Goal: Task Accomplishment & Management: Complete application form

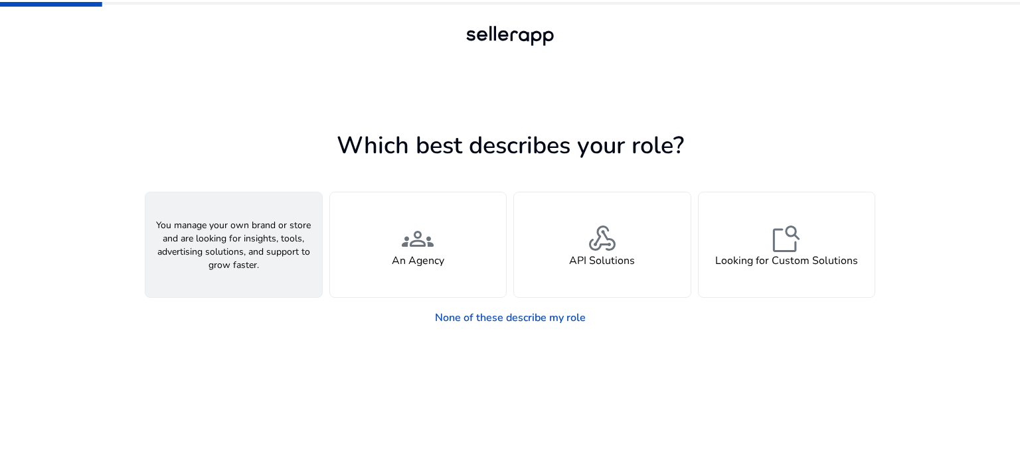
click at [257, 250] on div "person A Seller" at bounding box center [233, 245] width 177 height 105
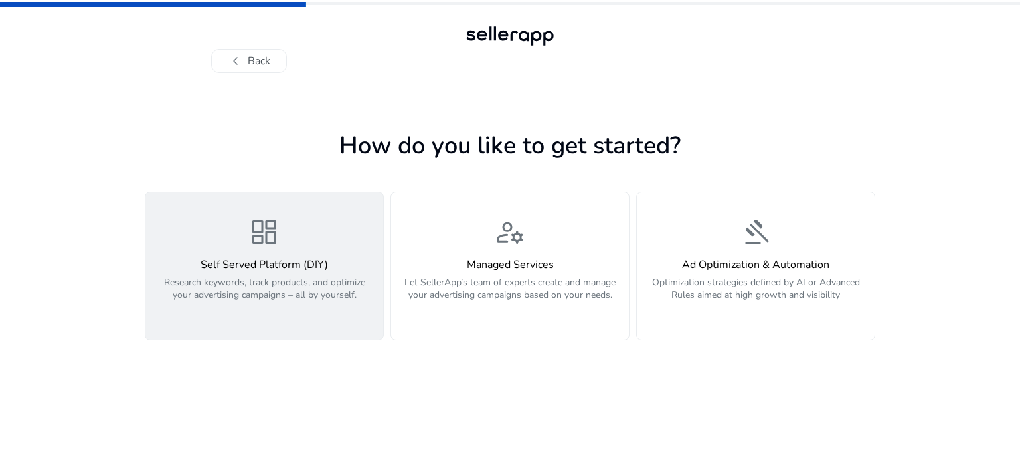
click at [297, 260] on h4 "Self Served Platform (DIY)" at bounding box center [264, 265] width 222 height 13
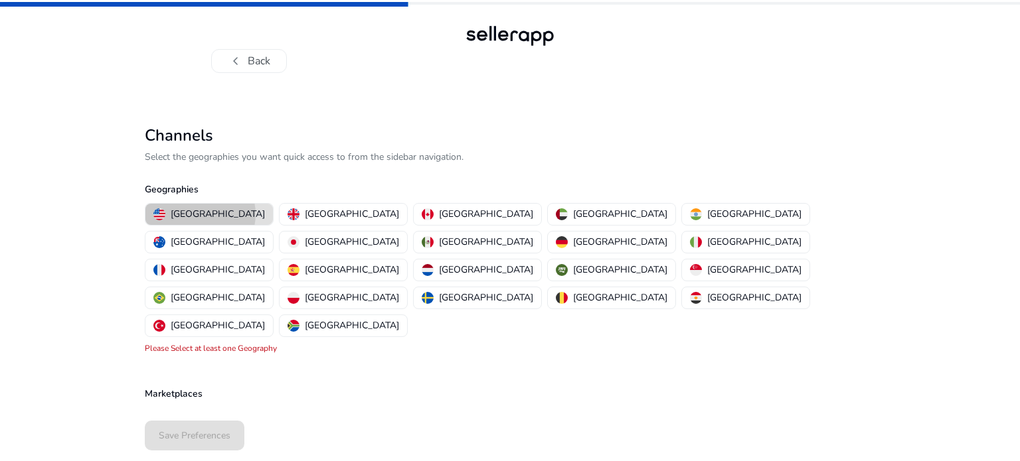
click at [200, 214] on p "[GEOGRAPHIC_DATA]" at bounding box center [218, 214] width 94 height 14
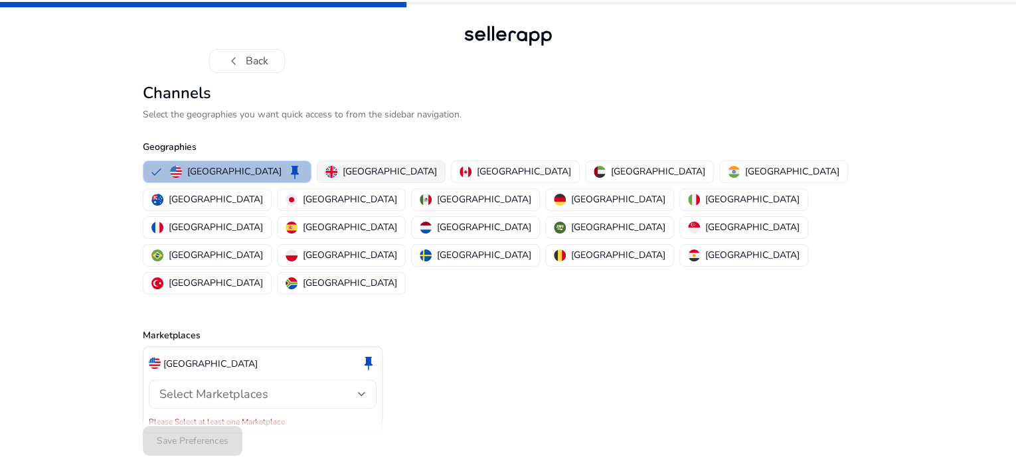
click at [343, 179] on p "[GEOGRAPHIC_DATA]" at bounding box center [390, 172] width 94 height 14
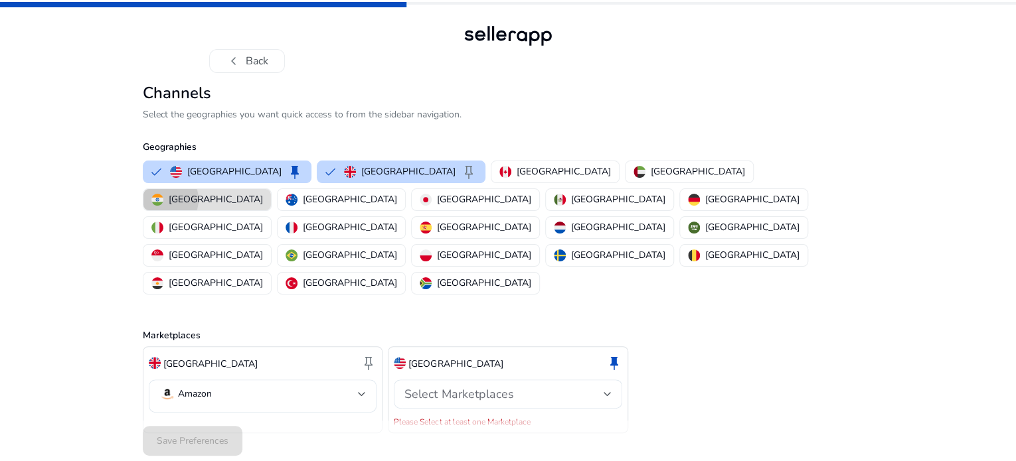
click at [263, 206] on div "[GEOGRAPHIC_DATA]" at bounding box center [207, 200] width 112 height 14
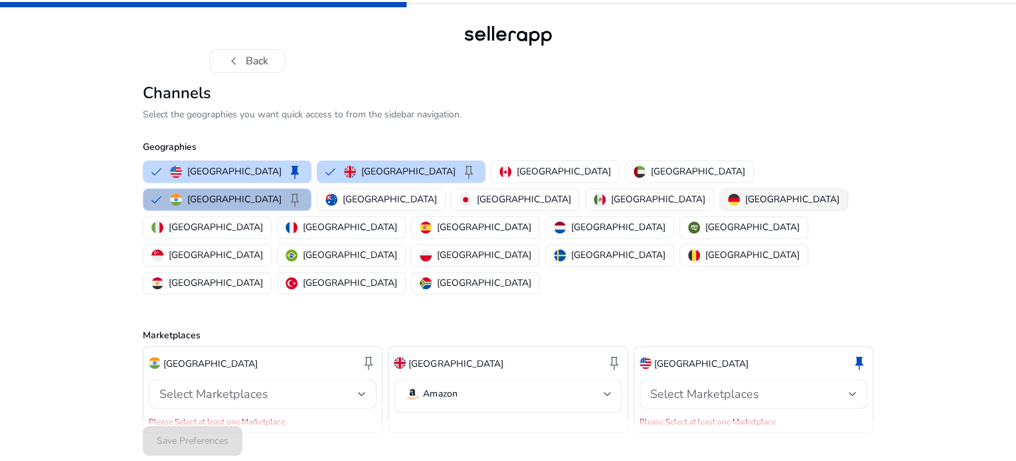
click at [745, 206] on p "[GEOGRAPHIC_DATA]" at bounding box center [792, 200] width 94 height 14
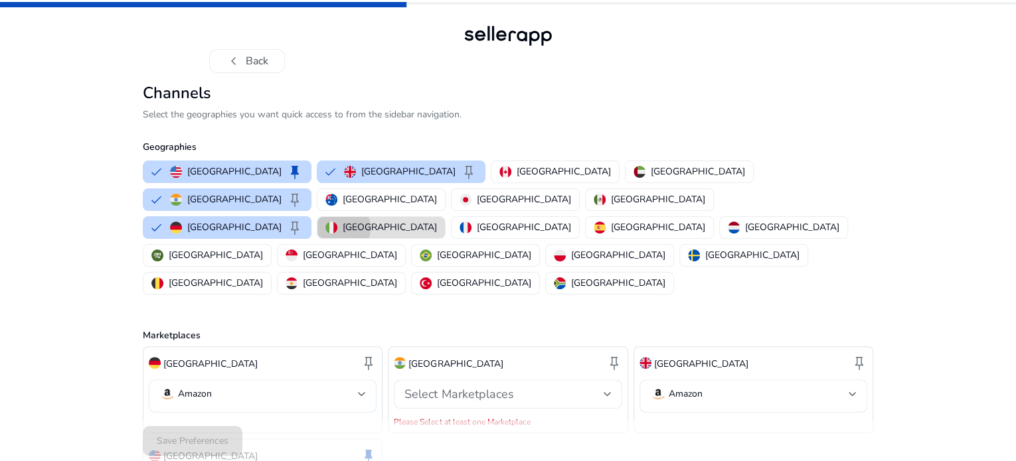
click at [349, 234] on div "[GEOGRAPHIC_DATA]" at bounding box center [381, 227] width 112 height 14
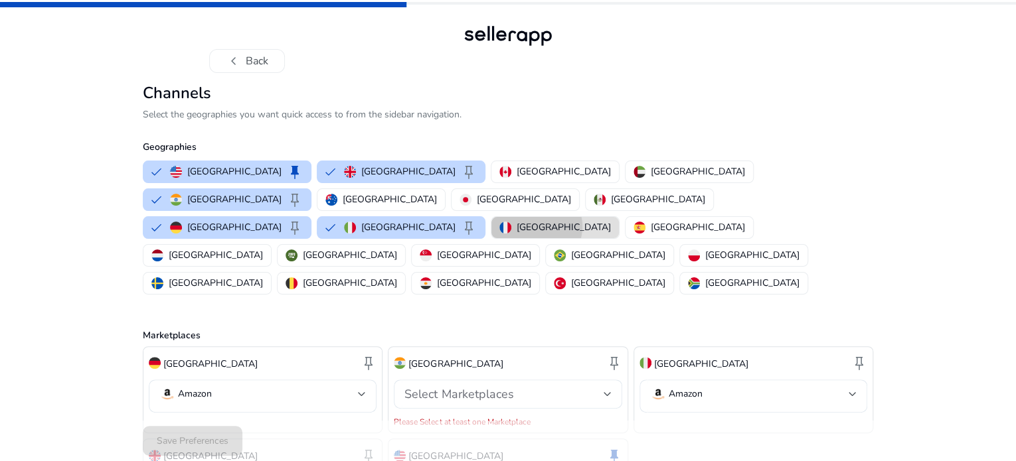
click at [516, 234] on p "[GEOGRAPHIC_DATA]" at bounding box center [563, 227] width 94 height 14
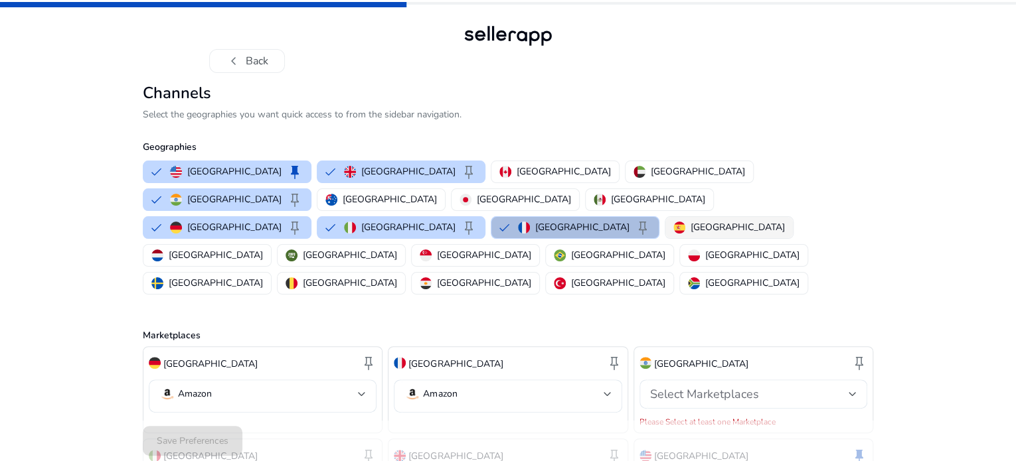
click at [673, 234] on img "button" at bounding box center [679, 228] width 12 height 12
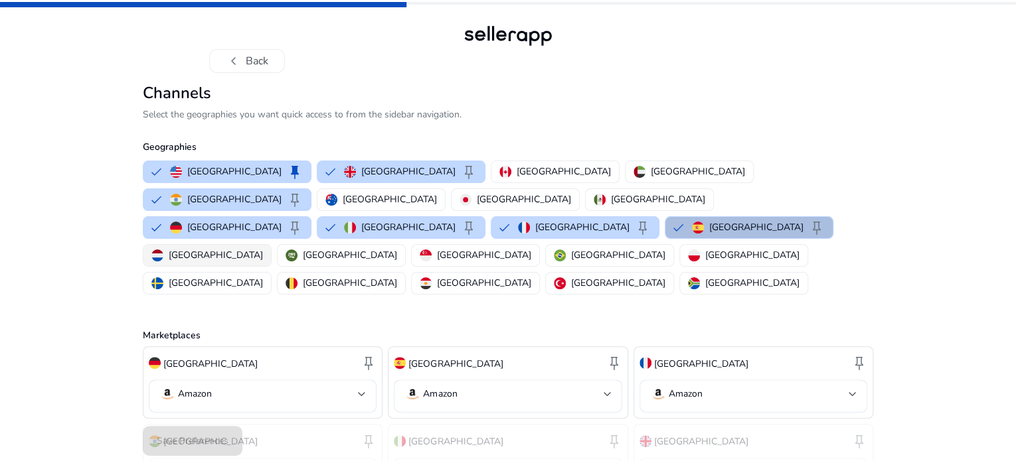
click at [263, 248] on p "[GEOGRAPHIC_DATA]" at bounding box center [216, 255] width 94 height 14
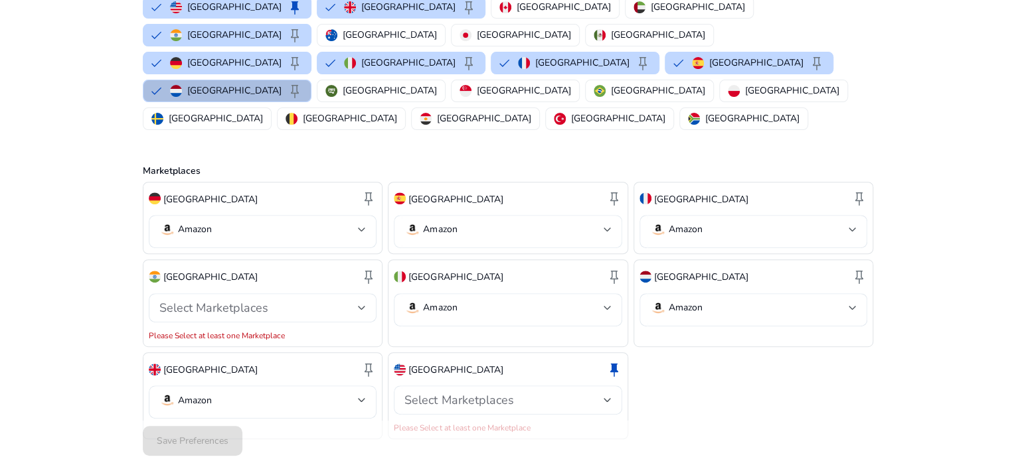
scroll to position [179, 0]
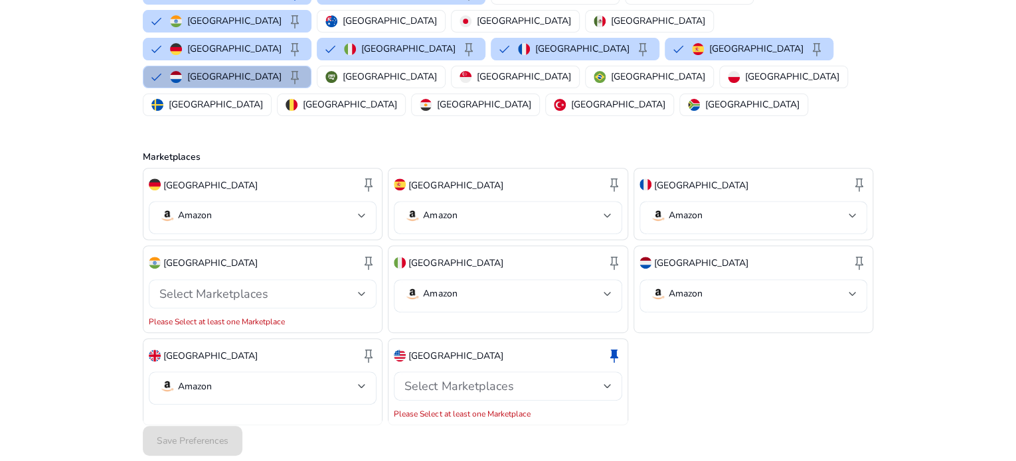
click at [352, 287] on div "Select Marketplaces" at bounding box center [258, 294] width 198 height 15
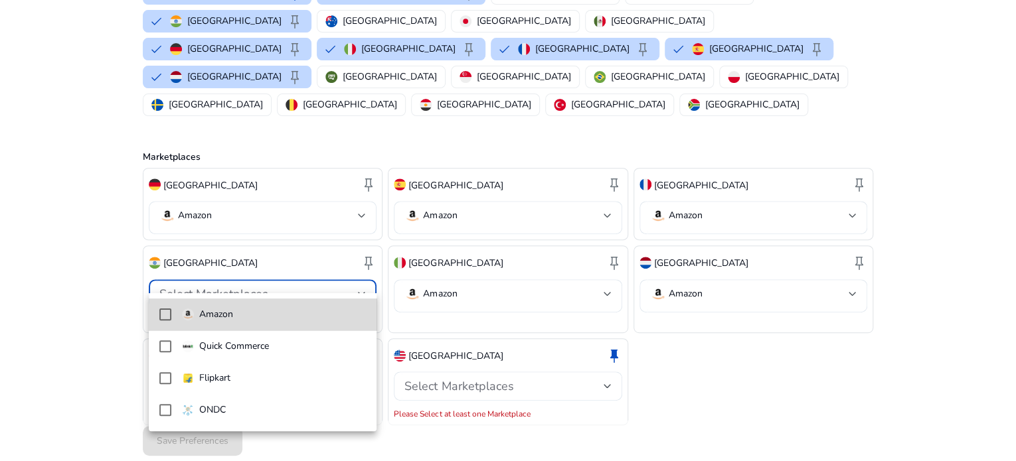
click at [163, 312] on mat-pseudo-checkbox at bounding box center [165, 315] width 12 height 12
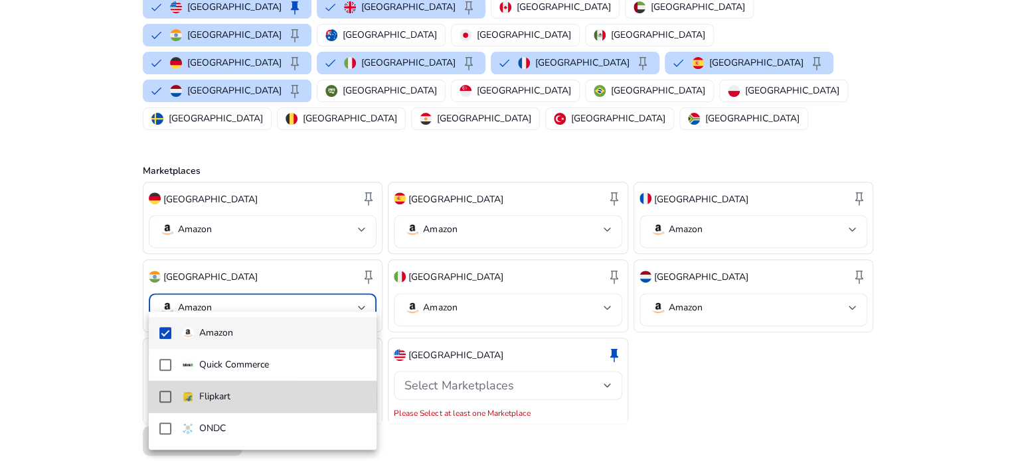
click at [167, 397] on mat-pseudo-checkbox at bounding box center [165, 397] width 12 height 12
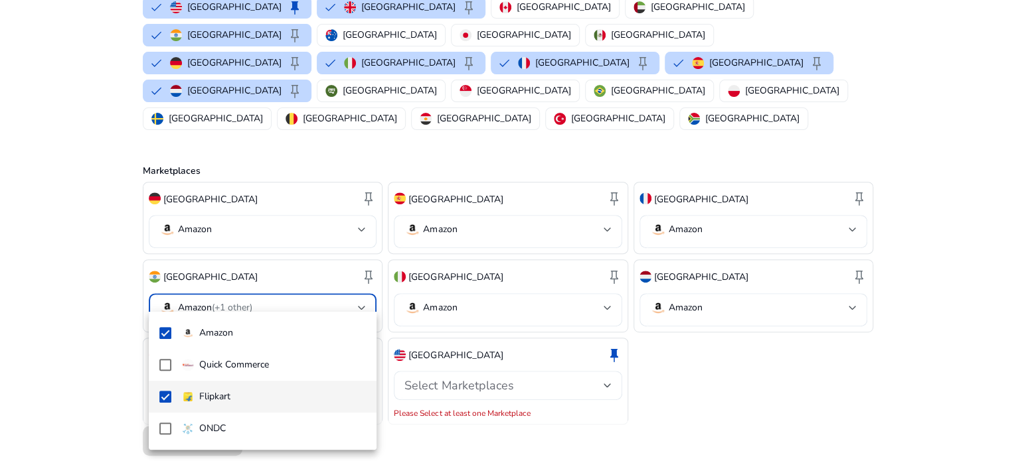
click at [762, 376] on div at bounding box center [508, 230] width 1016 height 461
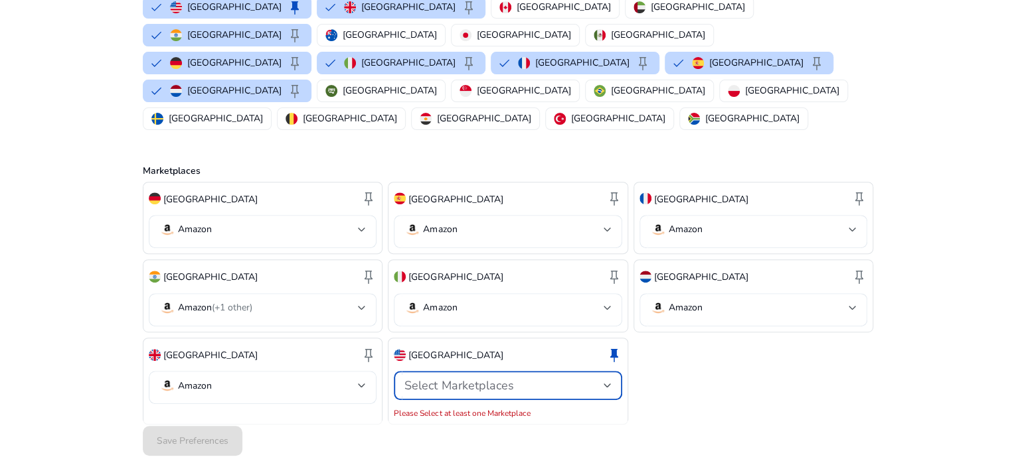
click at [598, 378] on div "Select Marketplaces" at bounding box center [503, 385] width 198 height 15
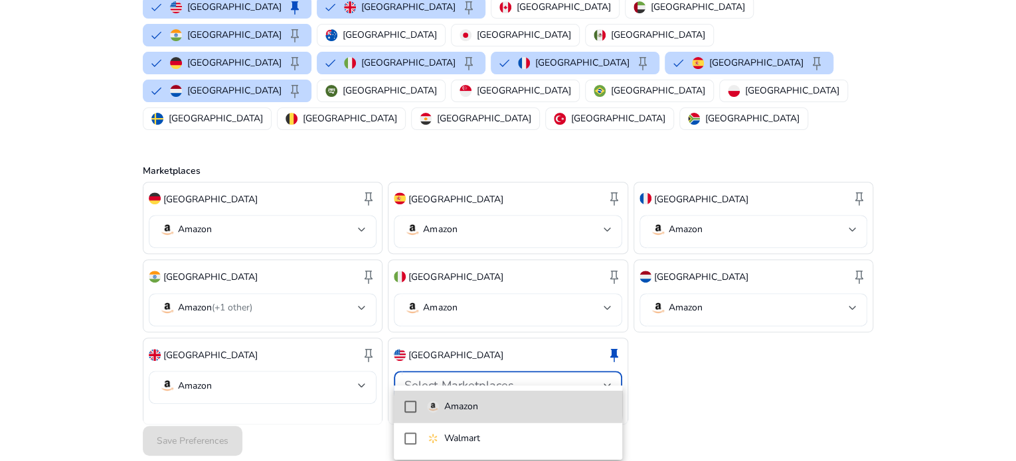
click at [478, 402] on span "Amazon" at bounding box center [519, 407] width 185 height 15
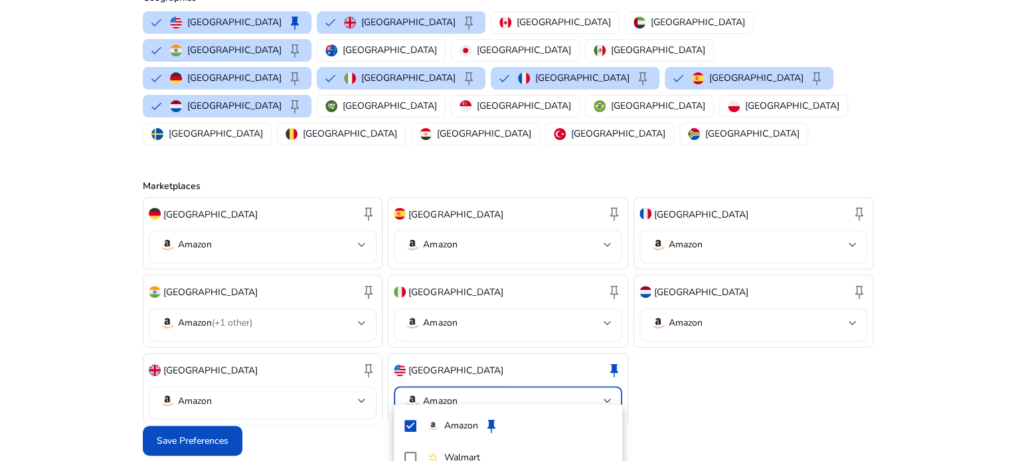
click at [805, 361] on div at bounding box center [508, 230] width 1016 height 461
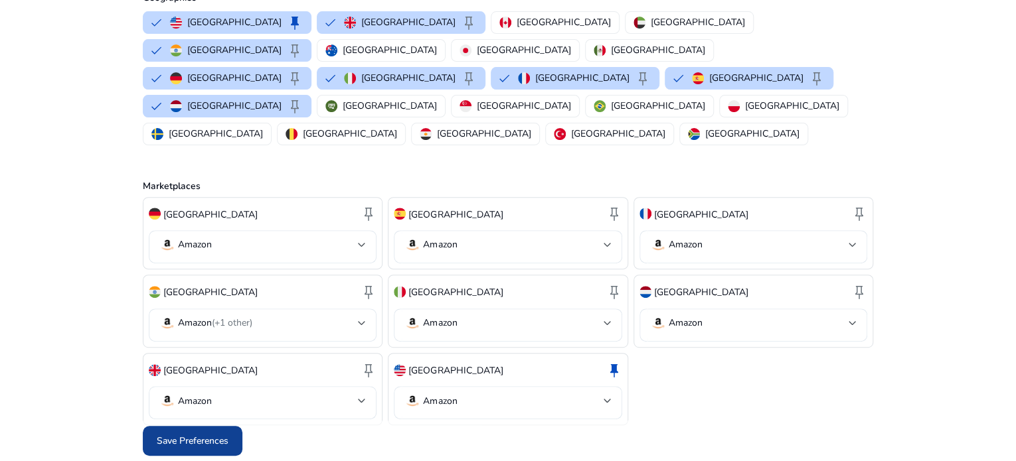
click at [189, 441] on span "Save Preferences" at bounding box center [193, 441] width 72 height 14
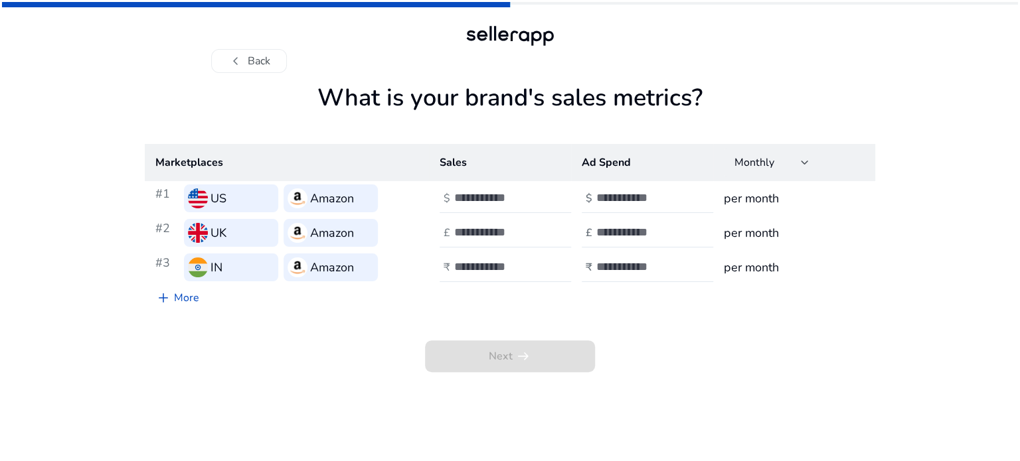
scroll to position [0, 0]
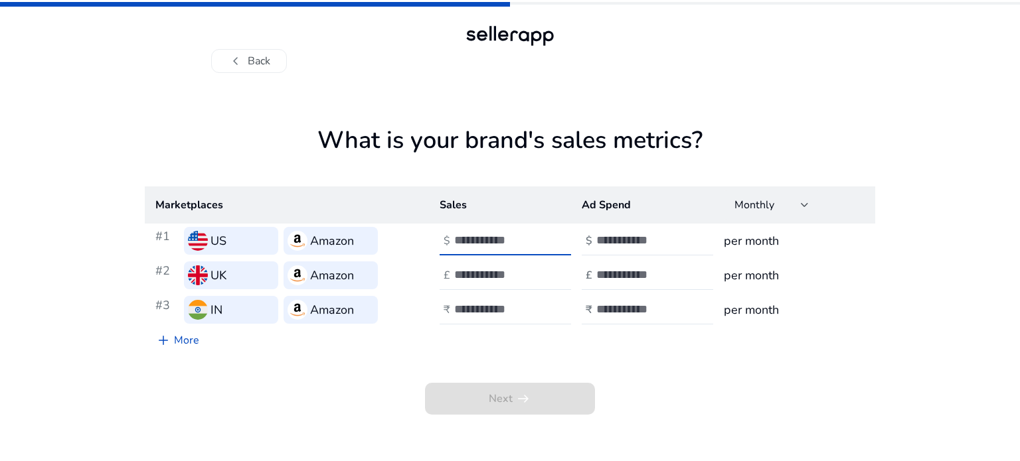
click at [494, 239] on input "number" at bounding box center [499, 240] width 90 height 15
type input "*"
click at [526, 272] on input "number" at bounding box center [499, 275] width 90 height 15
type input "*"
click at [471, 315] on input "number" at bounding box center [499, 309] width 90 height 15
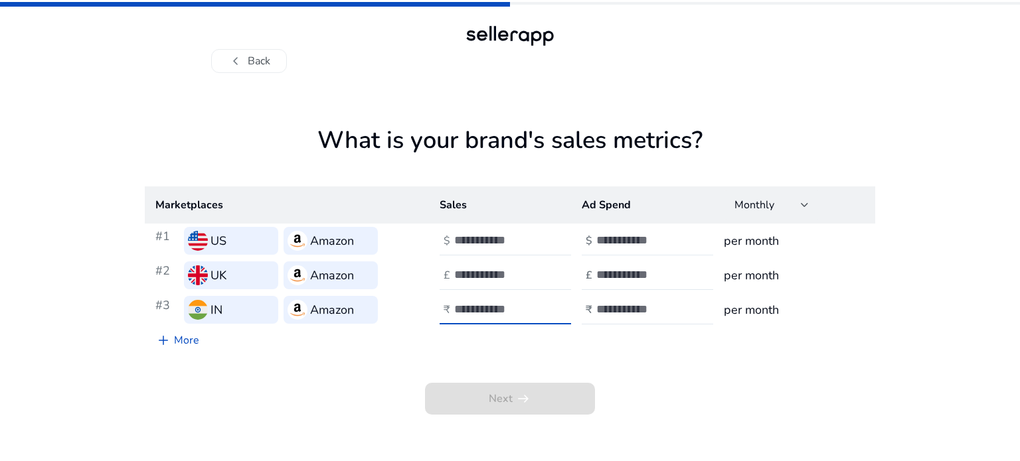
type input "*"
click at [635, 239] on input "number" at bounding box center [641, 240] width 90 height 15
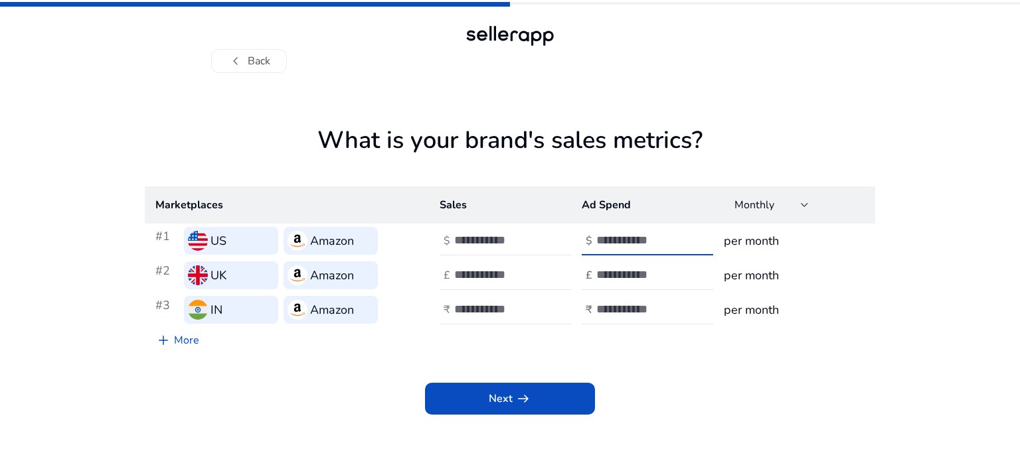
type input "*"
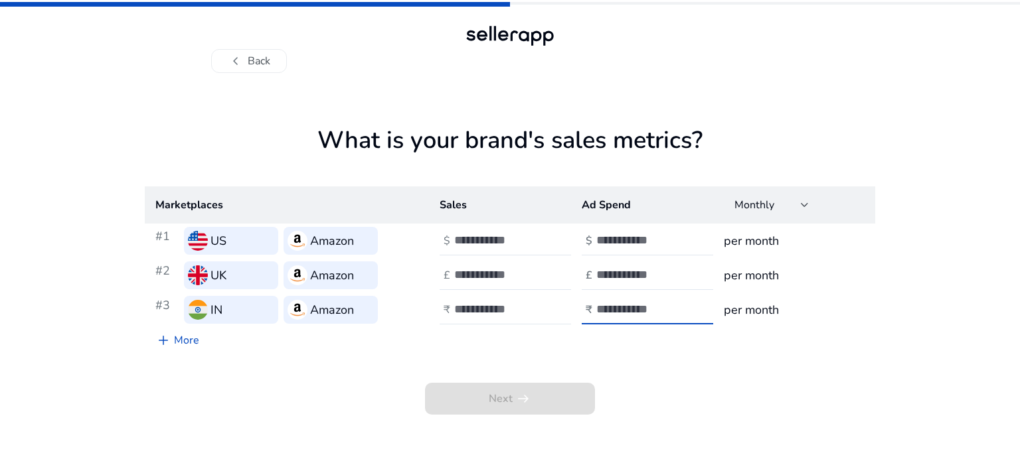
click at [628, 310] on input "number" at bounding box center [641, 309] width 90 height 15
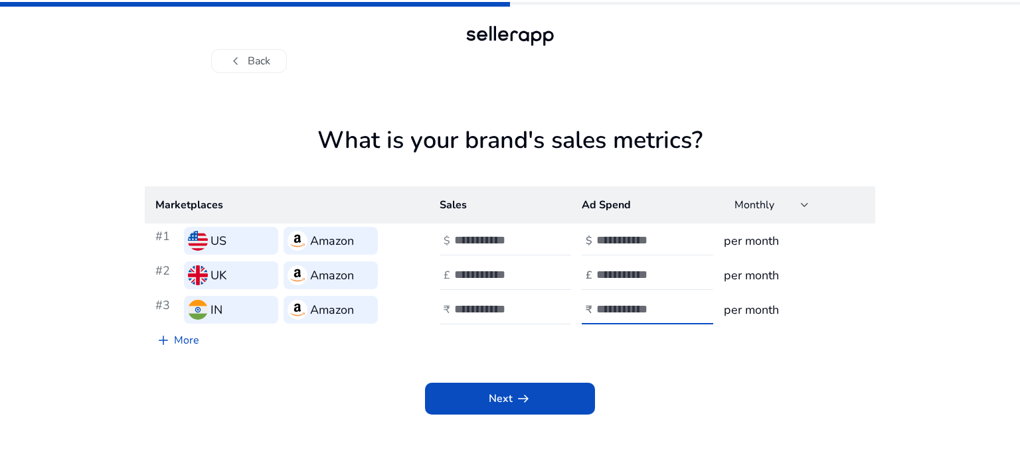
type input "****"
click at [627, 238] on input "number" at bounding box center [641, 240] width 90 height 15
type input "*"
type input "**"
click at [621, 273] on input "number" at bounding box center [641, 275] width 90 height 15
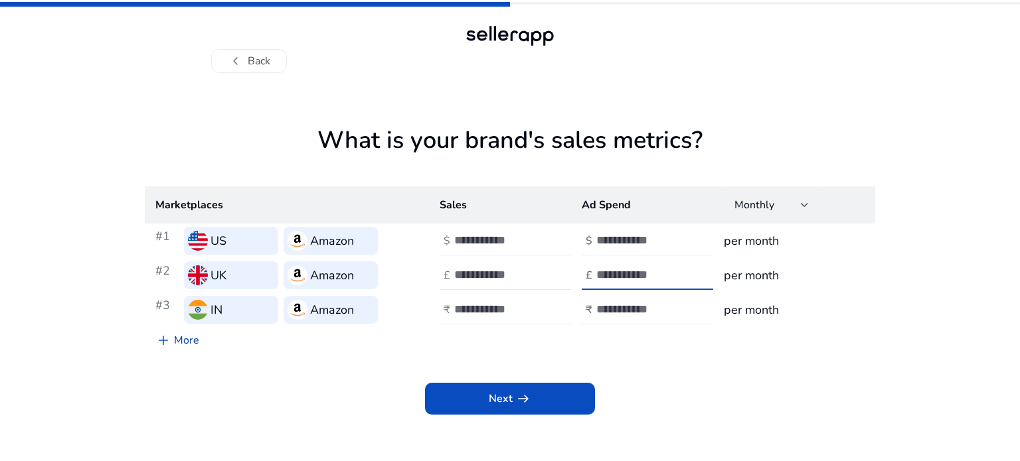
type input "**"
click at [170, 341] on span "add" at bounding box center [163, 341] width 16 height 16
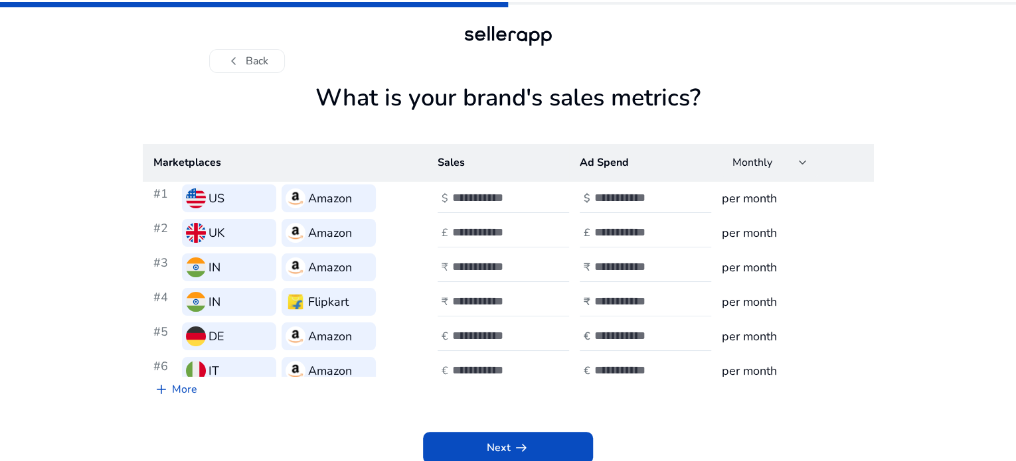
scroll to position [11, 0]
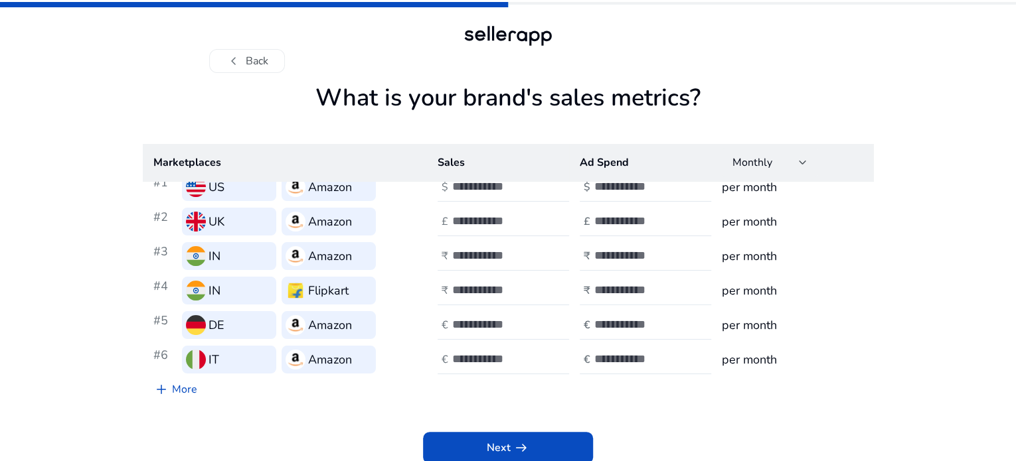
click at [631, 305] on div at bounding box center [653, 290] width 119 height 29
type input "****"
click at [619, 332] on input "number" at bounding box center [639, 324] width 90 height 15
type input "**"
click at [467, 297] on input "number" at bounding box center [497, 290] width 90 height 15
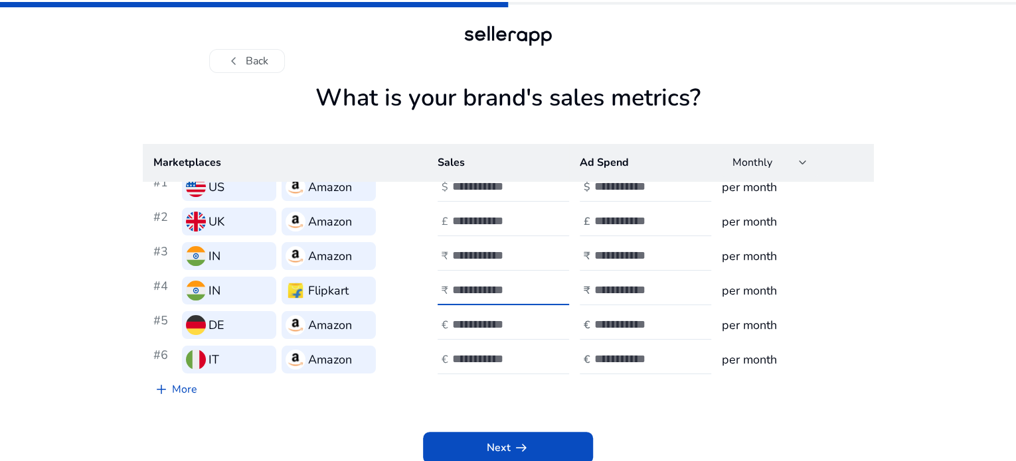
type input "*"
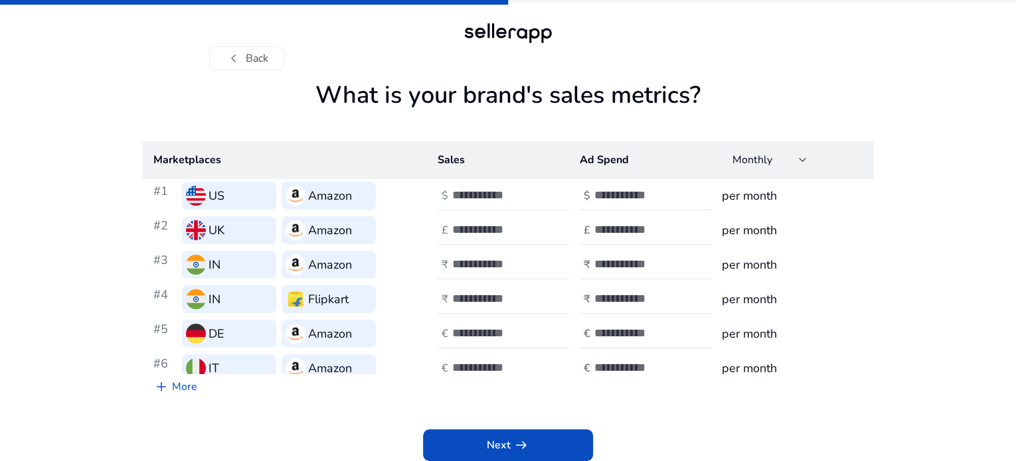
scroll to position [45, 0]
type input "**"
click at [484, 445] on span at bounding box center [508, 446] width 170 height 32
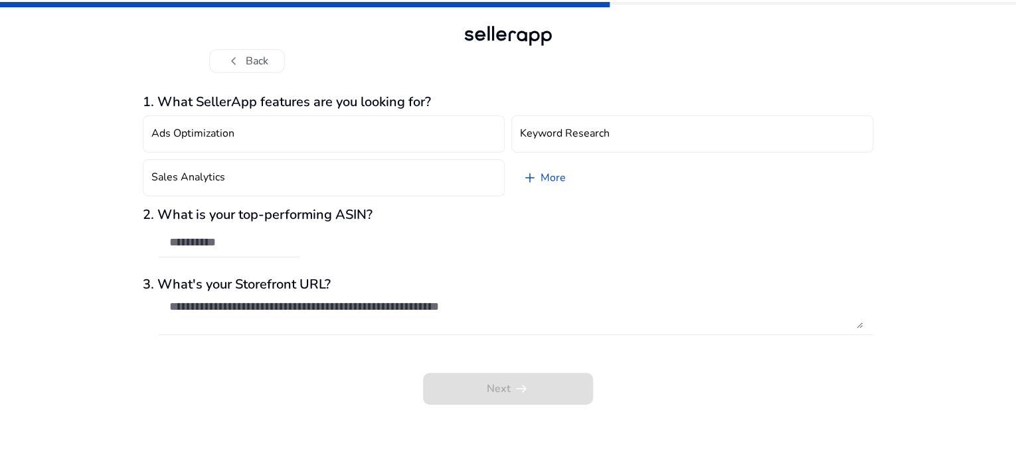
scroll to position [0, 0]
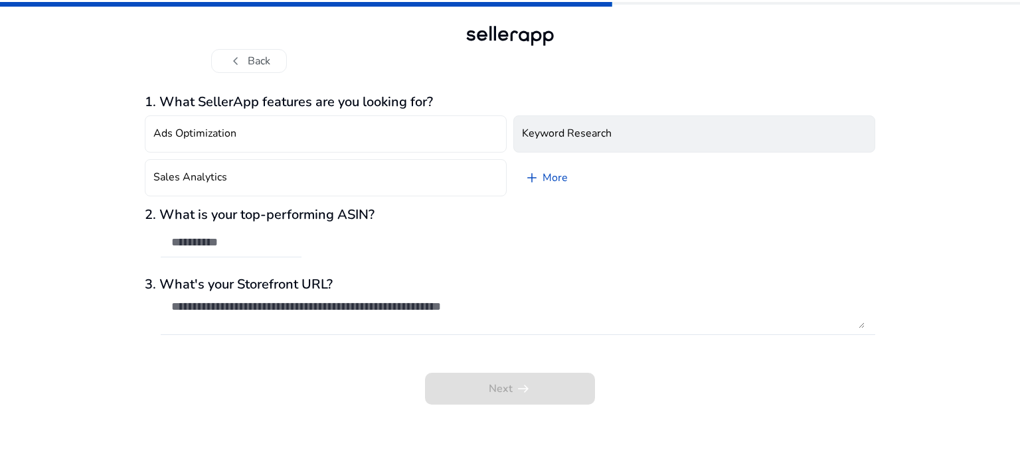
click at [588, 148] on button "Keyword Research" at bounding box center [694, 134] width 362 height 37
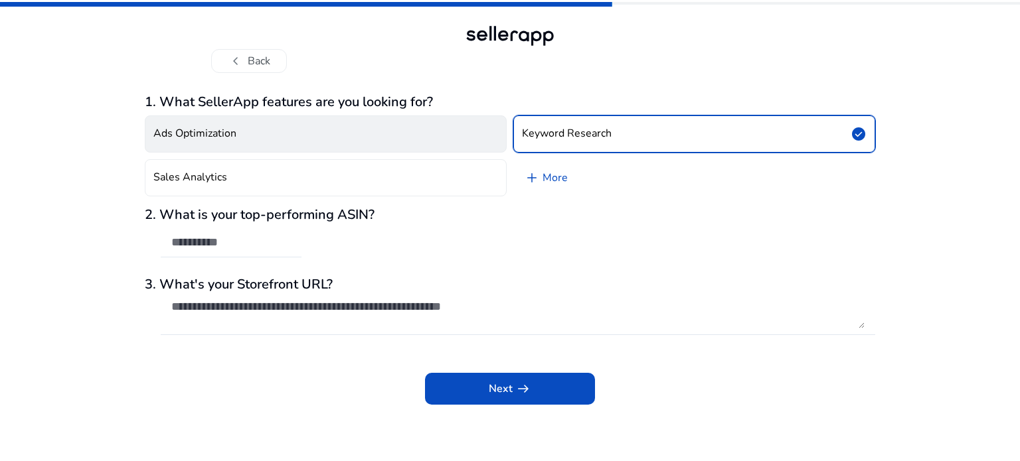
click at [331, 140] on button "Ads Optimization" at bounding box center [326, 134] width 362 height 37
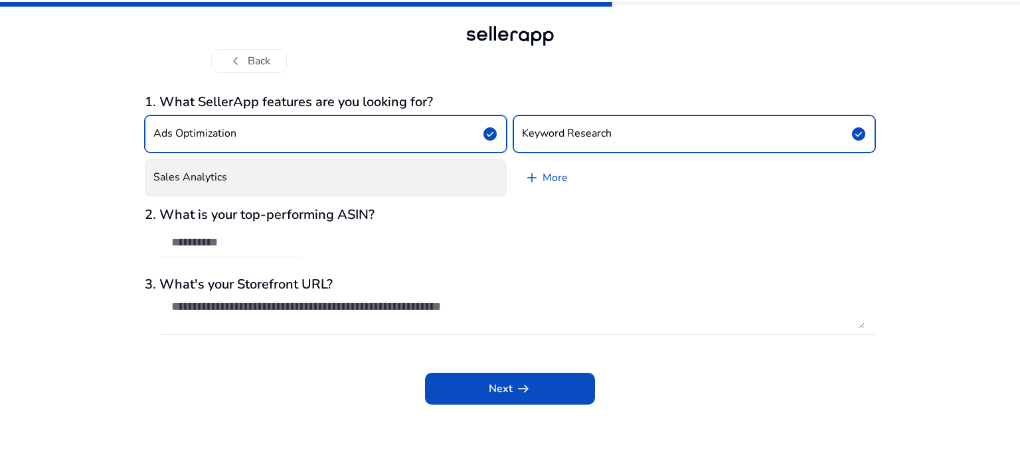
click at [325, 173] on button "Sales Analytics" at bounding box center [326, 177] width 362 height 37
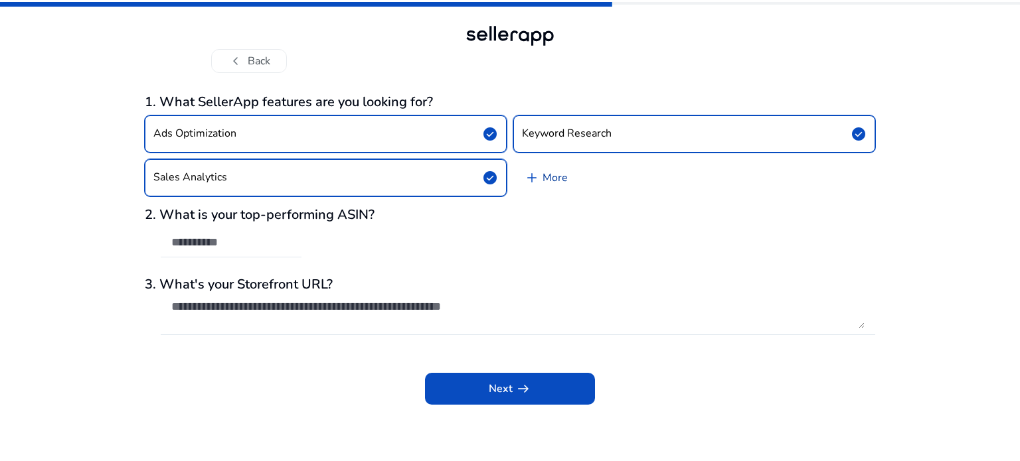
click at [544, 173] on link "add More" at bounding box center [545, 177] width 65 height 37
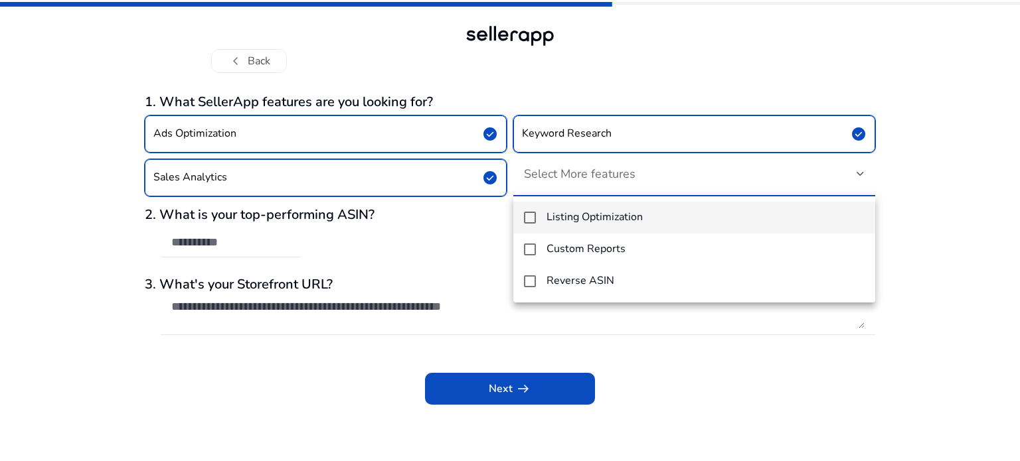
click at [526, 217] on mat-pseudo-checkbox at bounding box center [530, 218] width 12 height 12
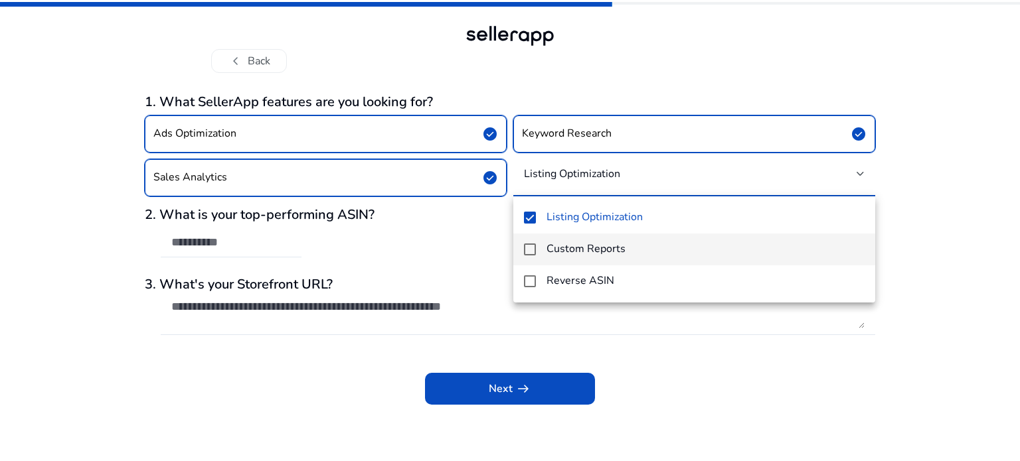
click at [528, 252] on mat-pseudo-checkbox at bounding box center [530, 250] width 12 height 12
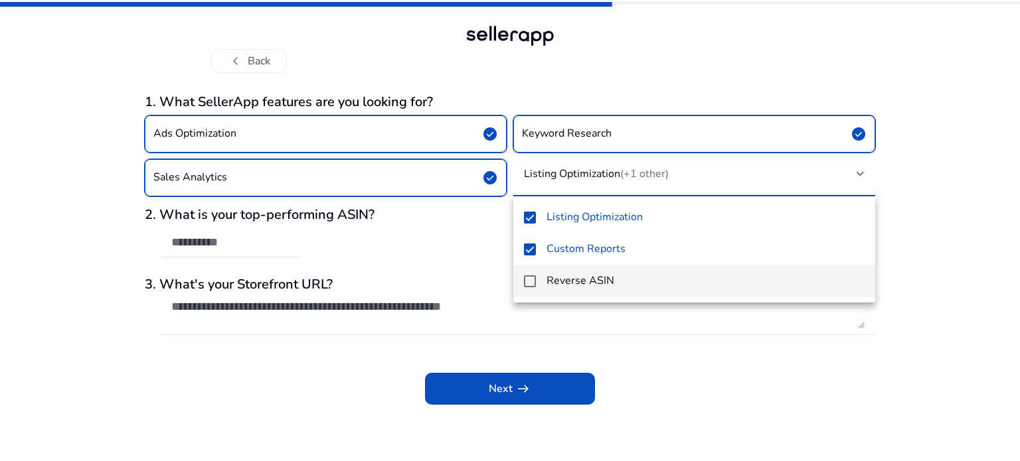
click at [529, 281] on mat-pseudo-checkbox at bounding box center [530, 281] width 12 height 12
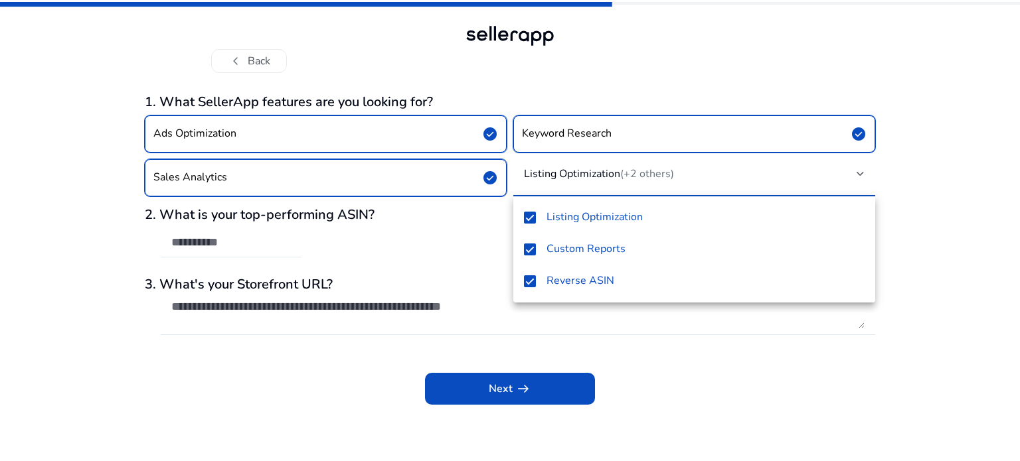
click at [377, 260] on div at bounding box center [510, 230] width 1020 height 461
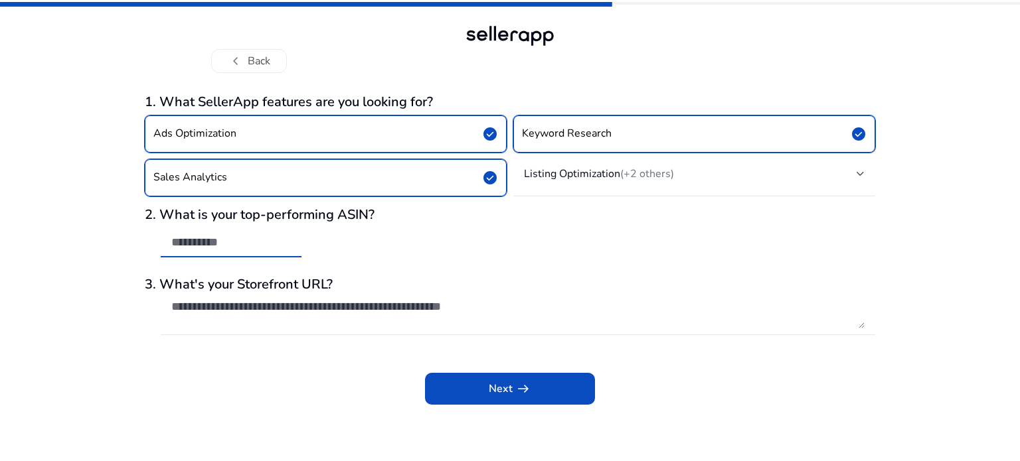
click at [260, 241] on input "text" at bounding box center [230, 242] width 119 height 15
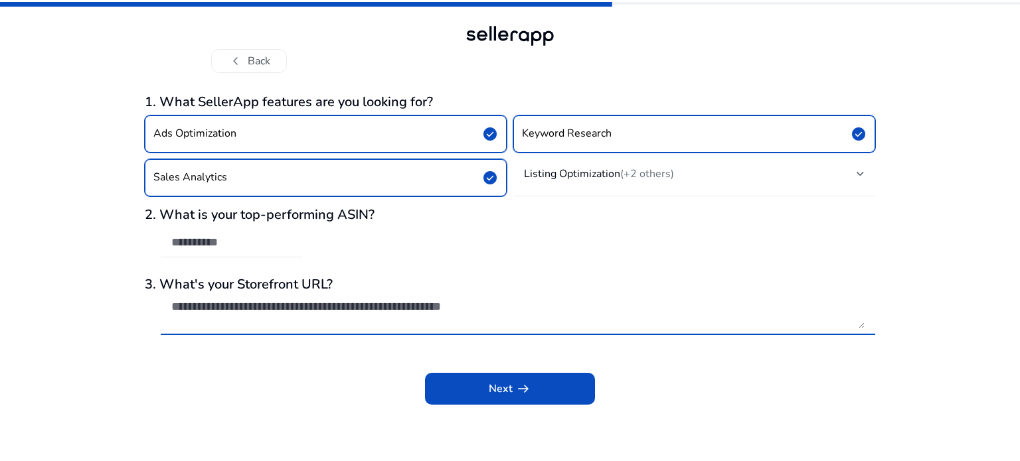
click at [561, 313] on textarea at bounding box center [517, 313] width 693 height 29
click at [557, 305] on textarea at bounding box center [517, 313] width 693 height 29
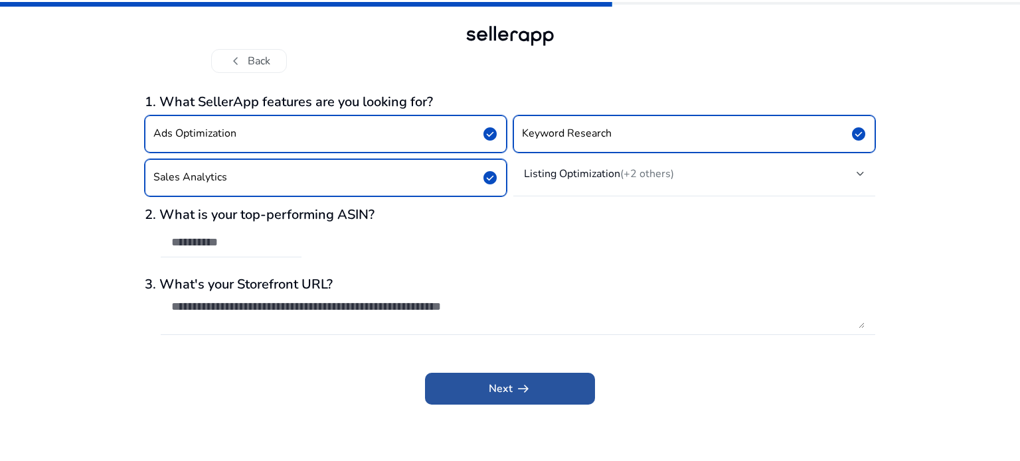
click at [517, 390] on span "arrow_right_alt" at bounding box center [523, 389] width 16 height 16
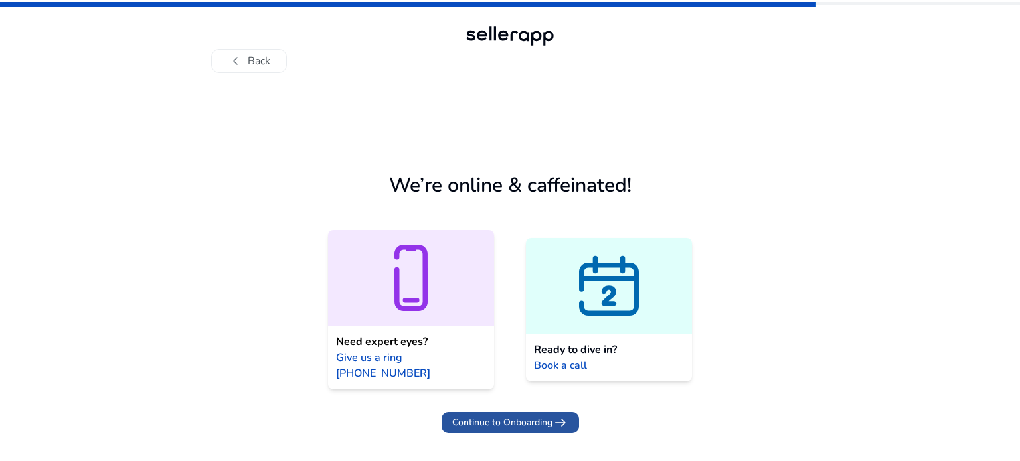
click at [514, 416] on span "Continue to Onboarding" at bounding box center [502, 423] width 100 height 14
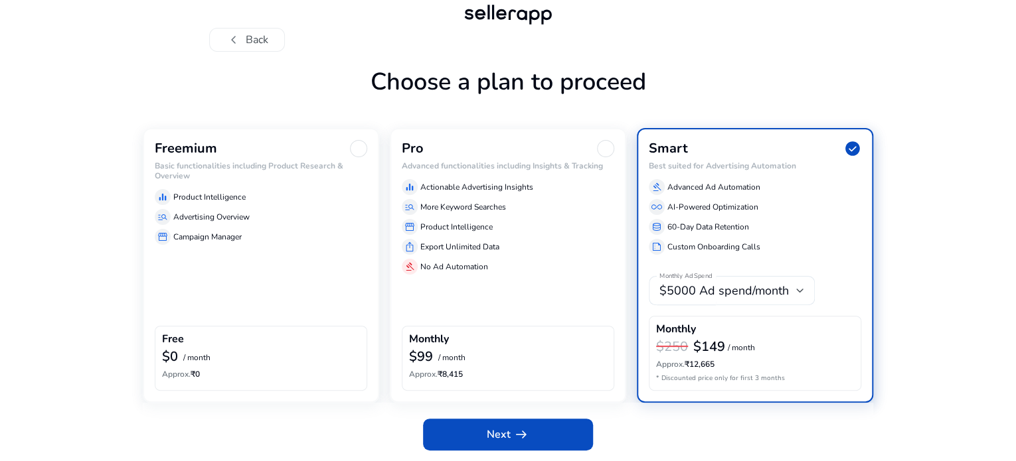
scroll to position [62, 0]
click at [250, 165] on h6 "Basic functionalities including Product Research & Overview" at bounding box center [261, 170] width 212 height 19
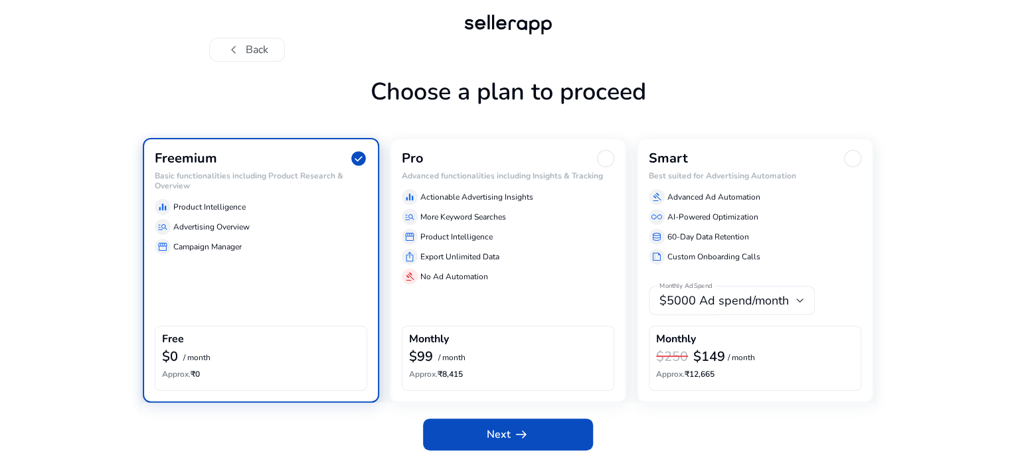
scroll to position [52, 0]
click at [518, 435] on span "arrow_right_alt" at bounding box center [521, 435] width 16 height 16
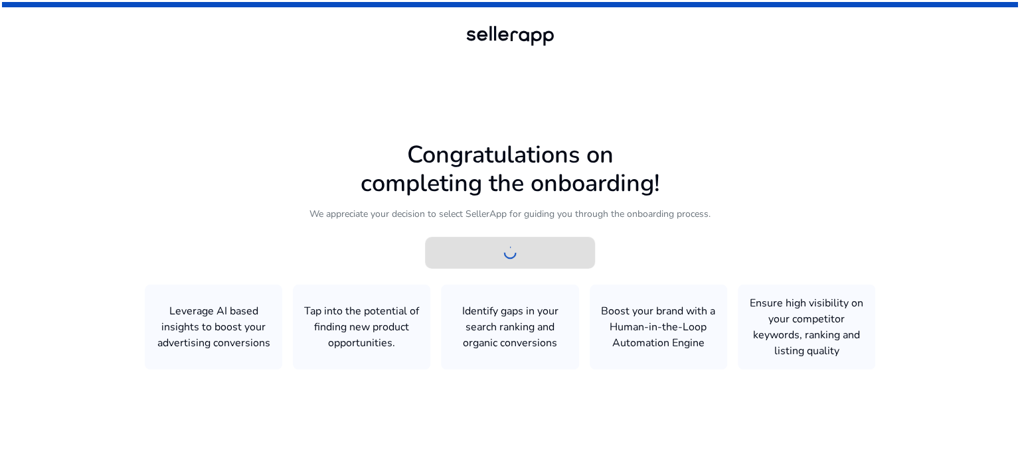
scroll to position [0, 0]
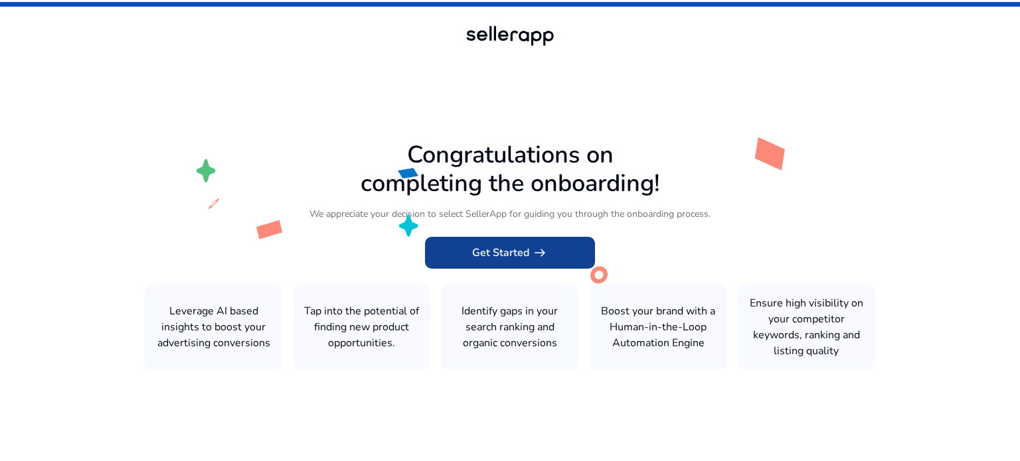
click at [502, 254] on span "Get Started arrow_right_alt" at bounding box center [510, 253] width 76 height 16
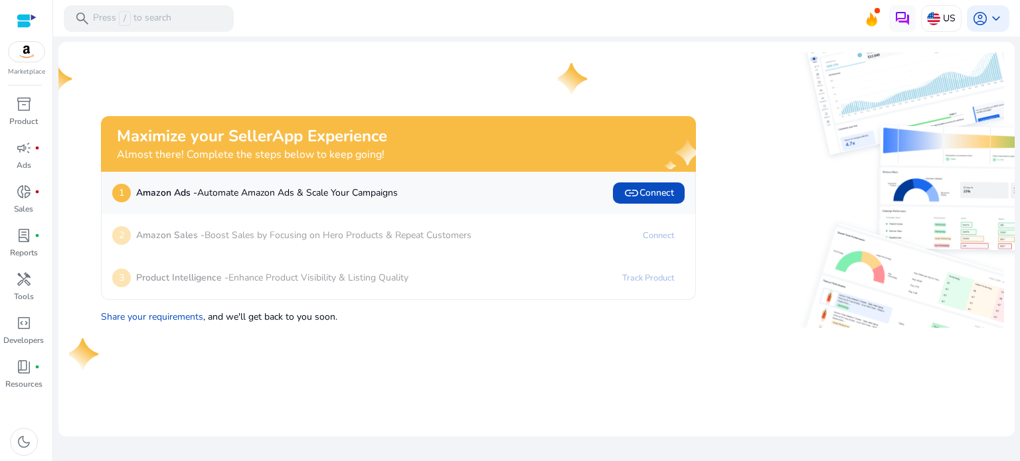
click at [777, 220] on img at bounding box center [854, 273] width 297 height 110
click at [343, 242] on p "Amazon Sales - Boost Sales by Focusing on Hero Products & Repeat Customers" at bounding box center [303, 235] width 335 height 14
click at [668, 201] on span at bounding box center [649, 193] width 72 height 32
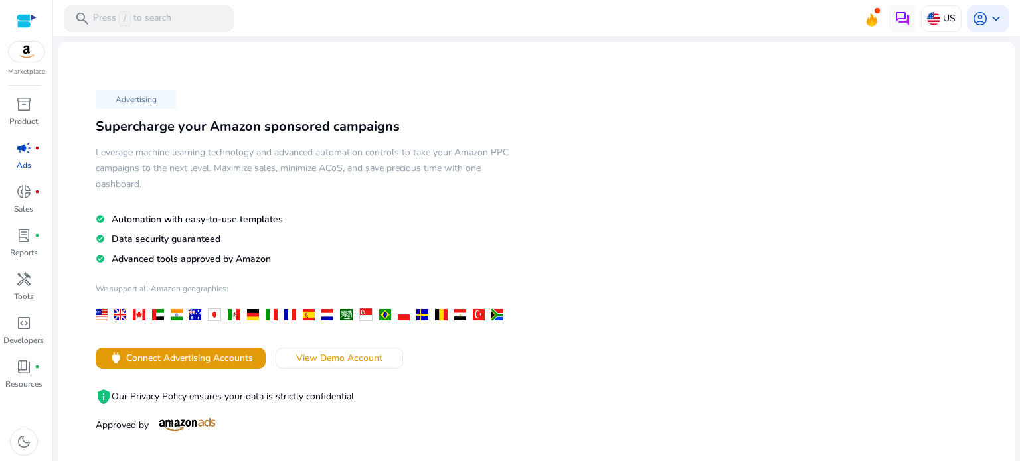
click at [21, 58] on img at bounding box center [27, 52] width 36 height 20
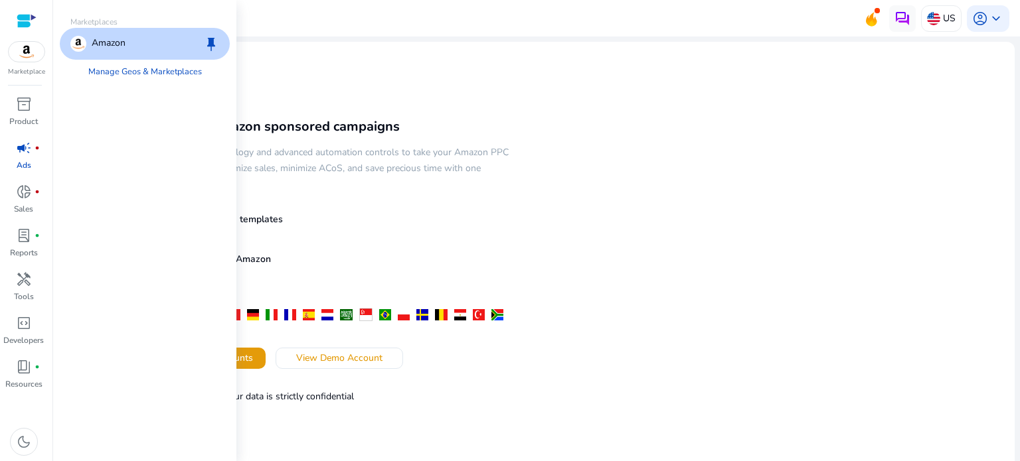
click at [125, 42] on p "Amazon" at bounding box center [109, 44] width 34 height 16
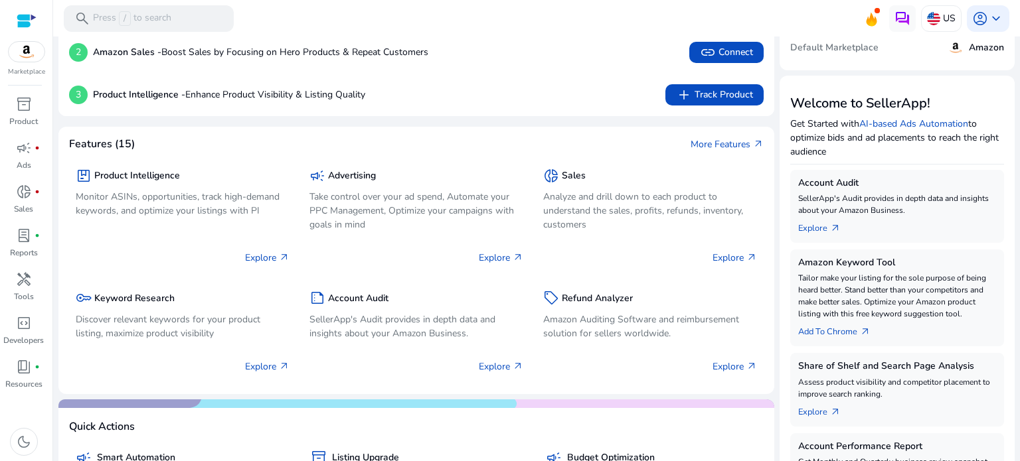
scroll to position [199, 0]
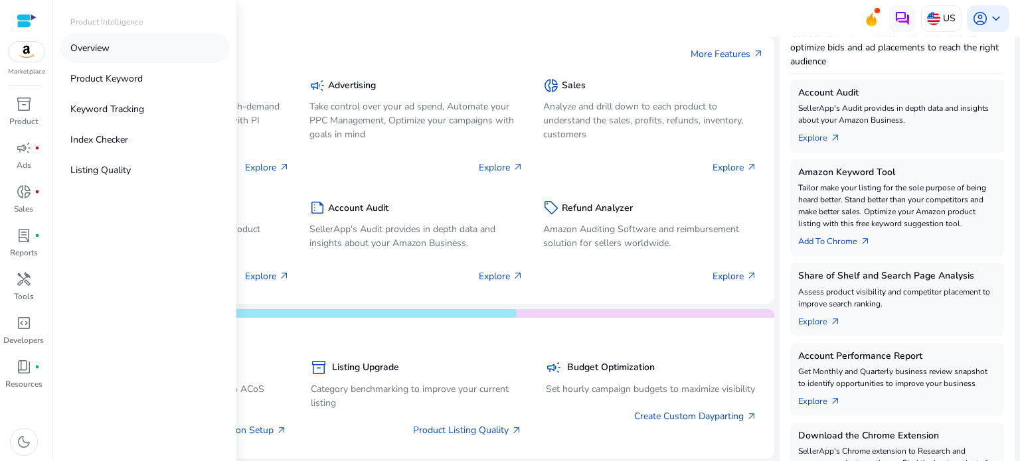
click at [103, 44] on p "Overview" at bounding box center [89, 48] width 39 height 14
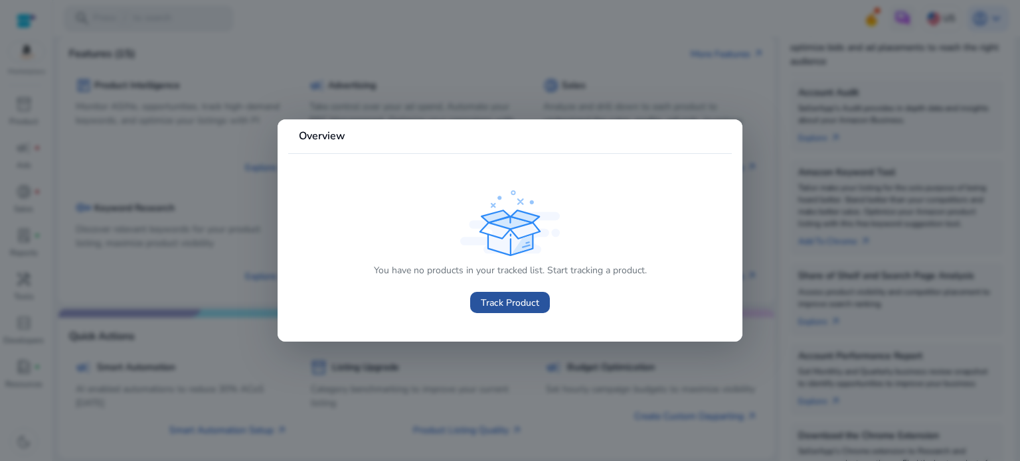
click at [517, 307] on span "Track Product" at bounding box center [510, 303] width 58 height 14
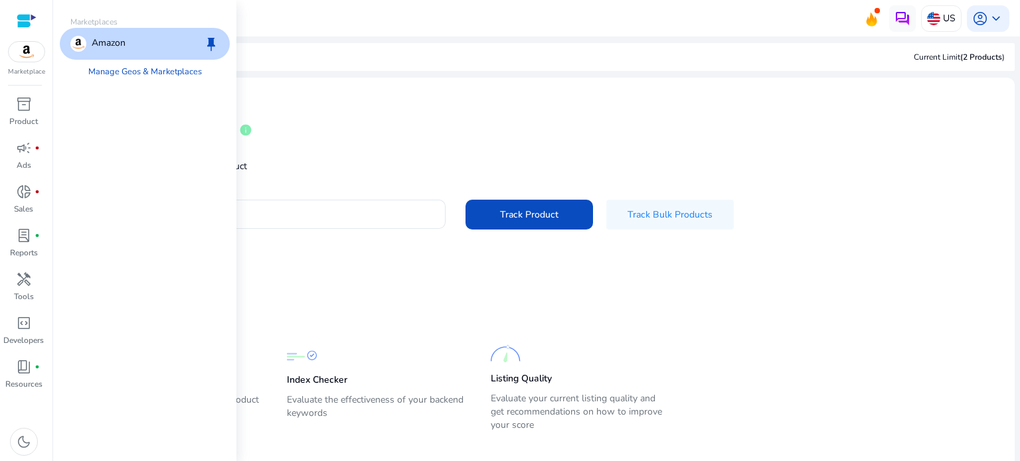
click at [23, 52] on img at bounding box center [27, 52] width 36 height 20
click at [115, 45] on p "Amazon" at bounding box center [109, 44] width 34 height 16
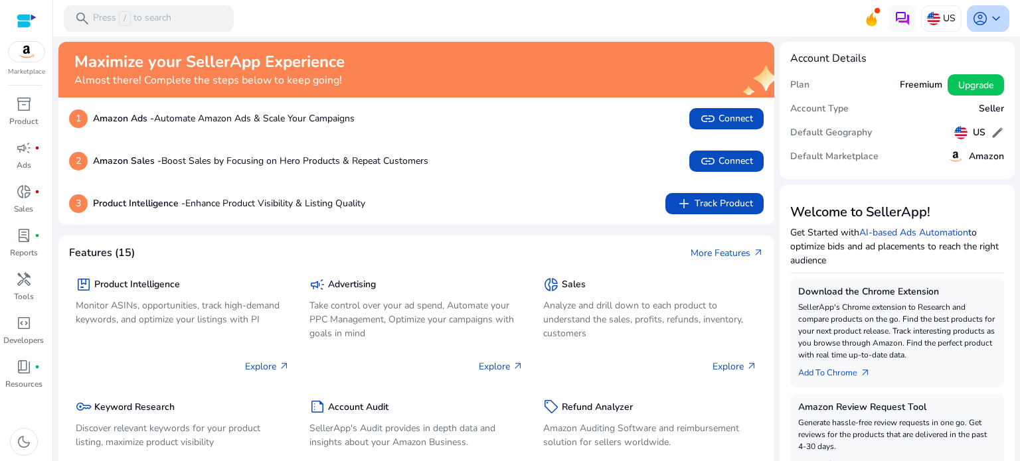
click at [975, 31] on div "account_circle keyboard_arrow_down" at bounding box center [988, 18] width 42 height 27
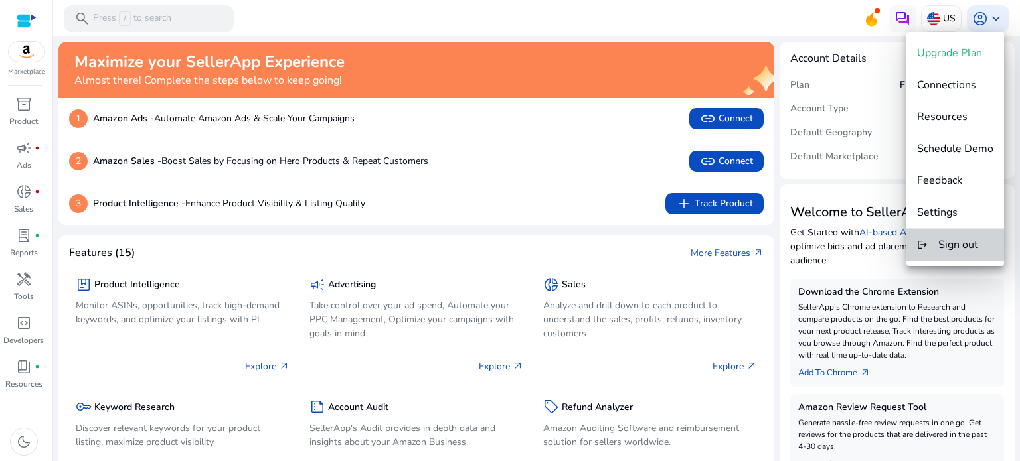
click at [961, 244] on span "Sign out" at bounding box center [958, 245] width 40 height 15
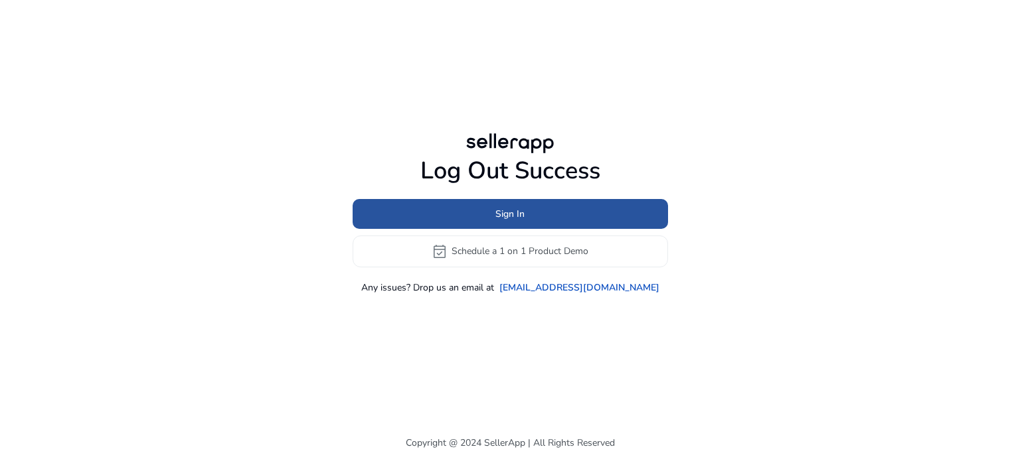
click at [523, 212] on span "Sign In" at bounding box center [509, 214] width 29 height 14
